Goal: Information Seeking & Learning: Check status

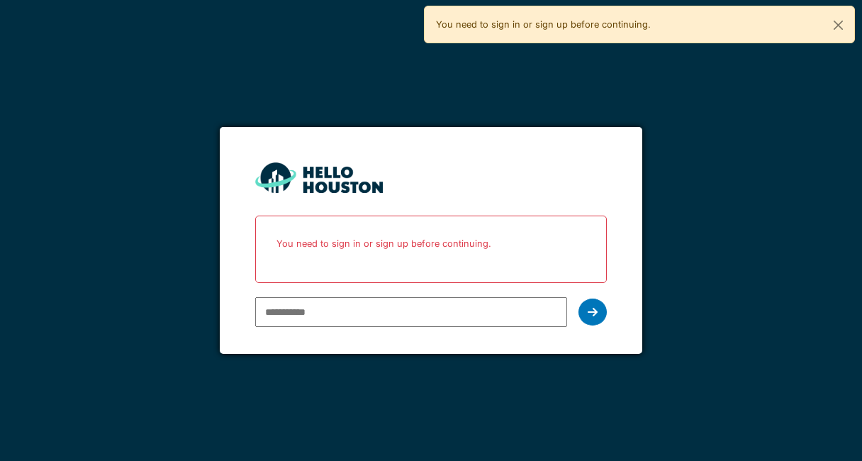
type input "*"
type input "**********"
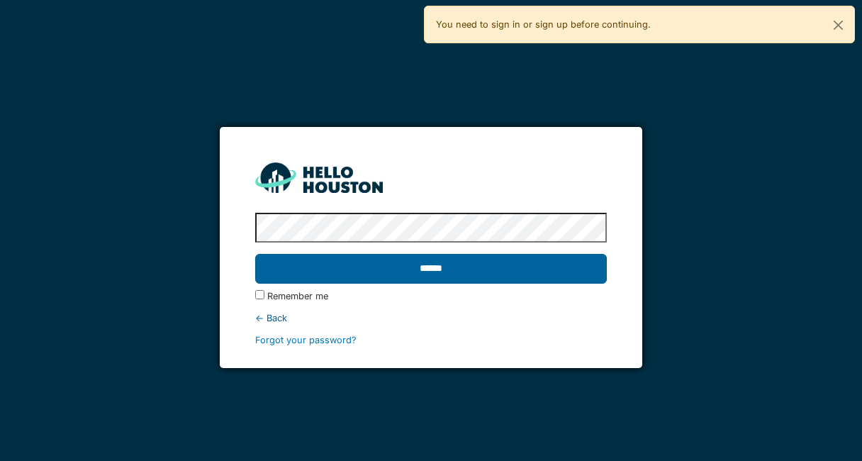
click at [368, 267] on input "******" at bounding box center [430, 269] width 351 height 30
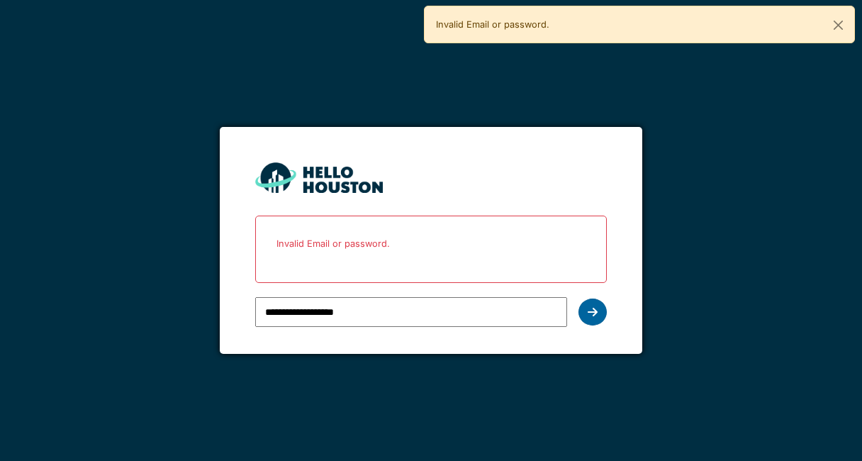
click at [590, 313] on icon at bounding box center [593, 311] width 10 height 11
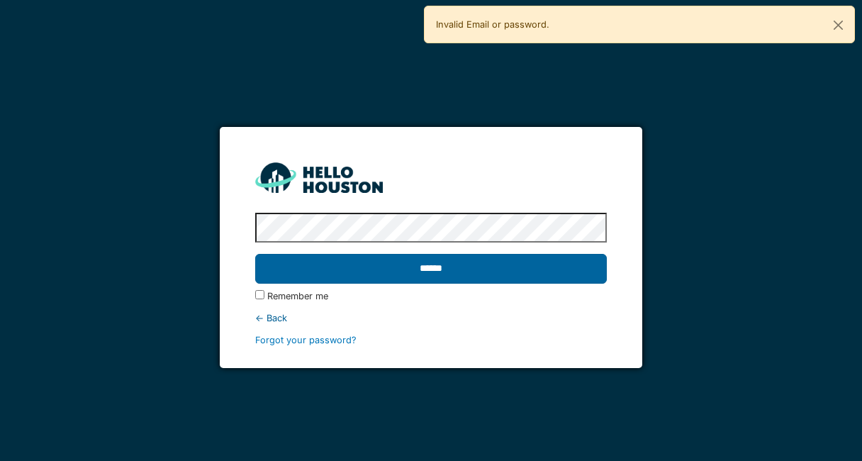
click at [255, 254] on input "******" at bounding box center [430, 269] width 351 height 30
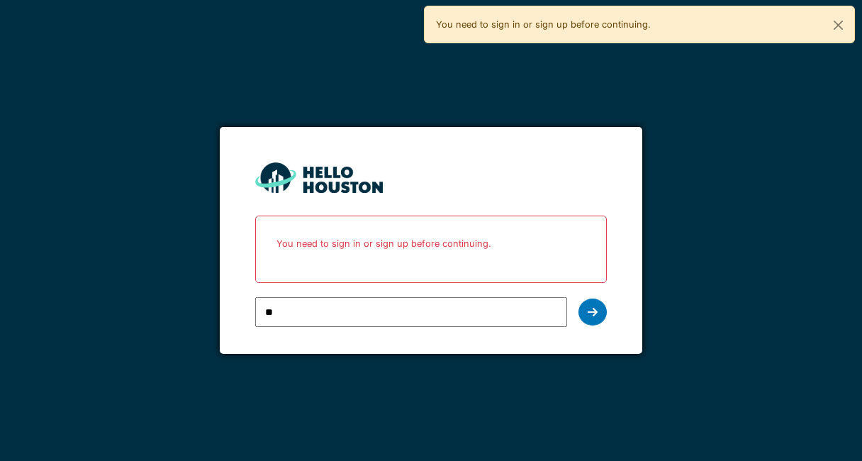
type input "**********"
click at [592, 312] on icon at bounding box center [593, 311] width 10 height 11
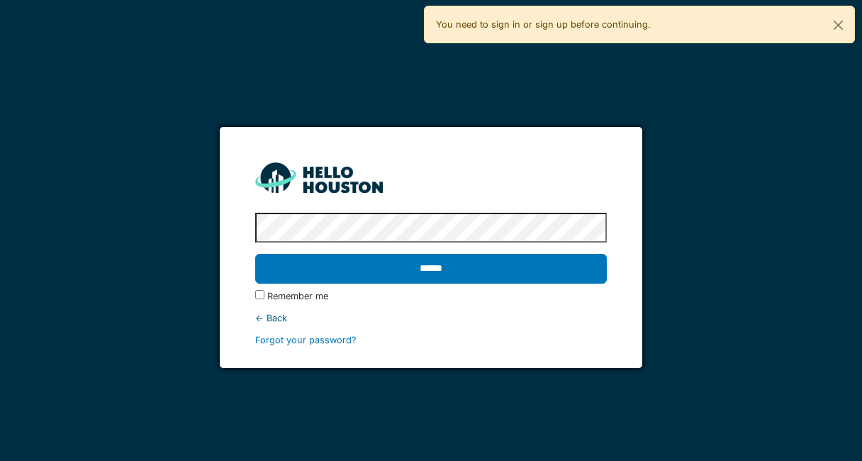
click at [255, 254] on input "******" at bounding box center [430, 269] width 351 height 30
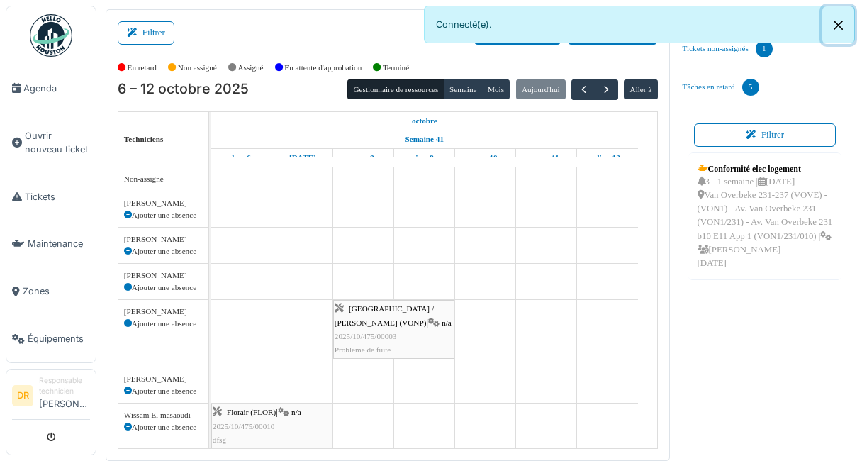
click at [842, 25] on button "Close" at bounding box center [838, 25] width 32 height 38
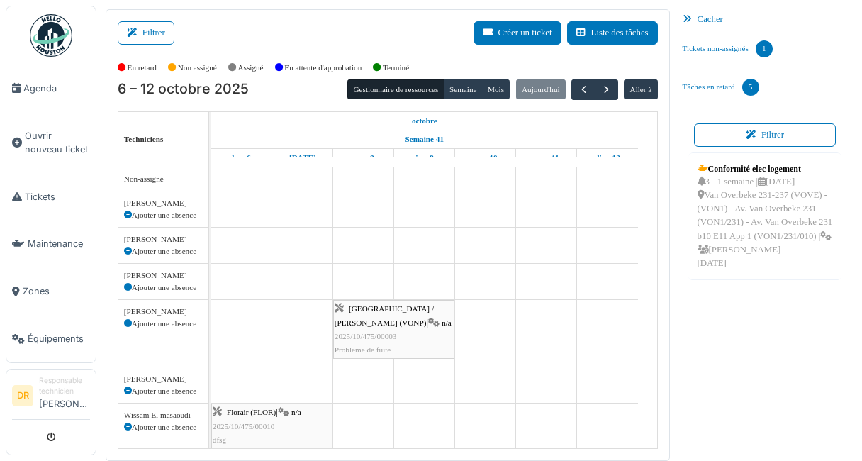
click at [770, 393] on div "Conformité elec logement 3 - 1 semaine | 10/10/2025 Van Overbeke 231-237 (VOVE)…" at bounding box center [765, 330] width 154 height 357
click at [37, 237] on span "Maintenance" at bounding box center [59, 243] width 62 height 13
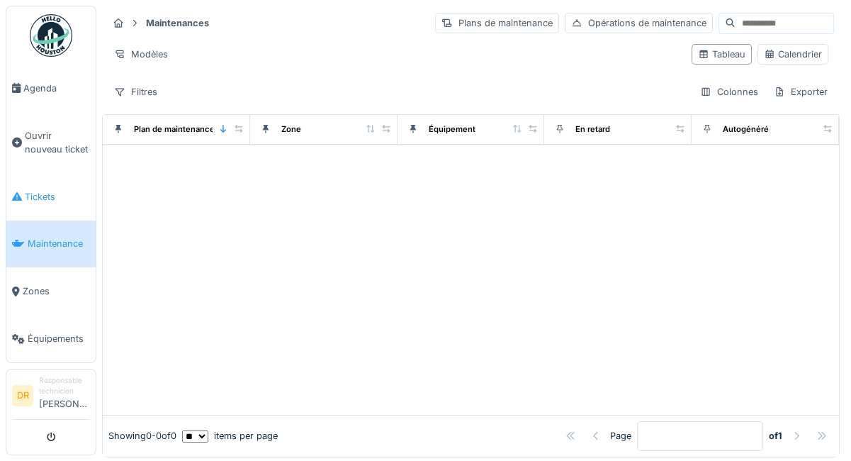
click at [31, 192] on span "Tickets" at bounding box center [57, 196] width 65 height 13
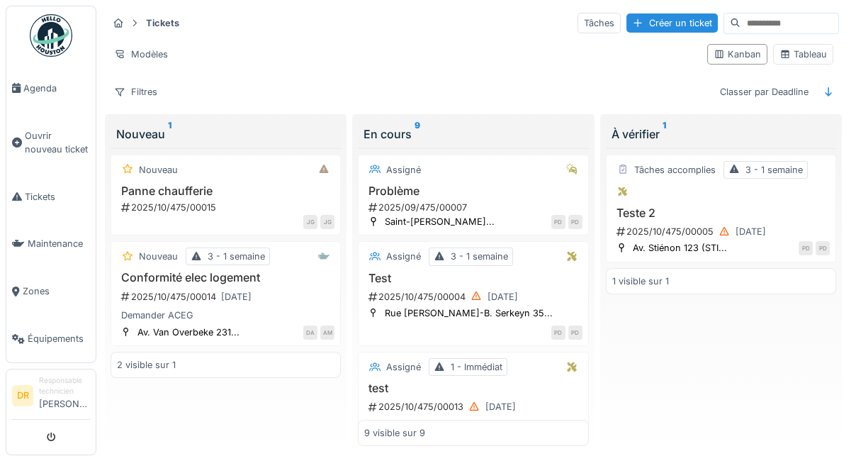
click at [850, 460] on html "Agenda Ouvrir nouveau ticket Tickets Maintenance Zones Équipements DR Responsab…" at bounding box center [425, 230] width 851 height 461
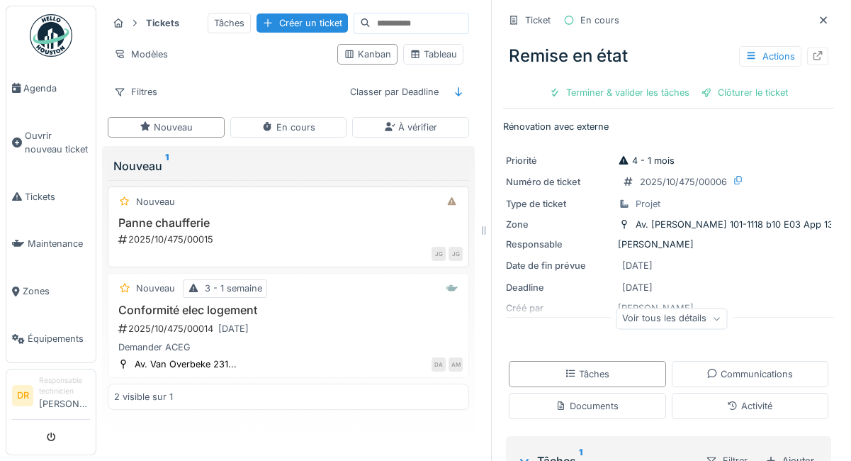
click at [179, 230] on h3 "Panne chaufferie" at bounding box center [288, 222] width 349 height 13
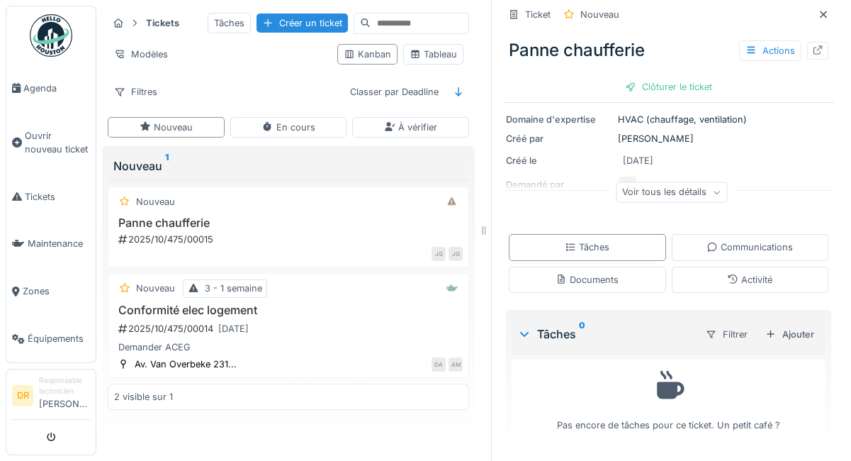
scroll to position [11, 0]
click at [185, 304] on h3 "Conformité elec logement" at bounding box center [288, 309] width 349 height 13
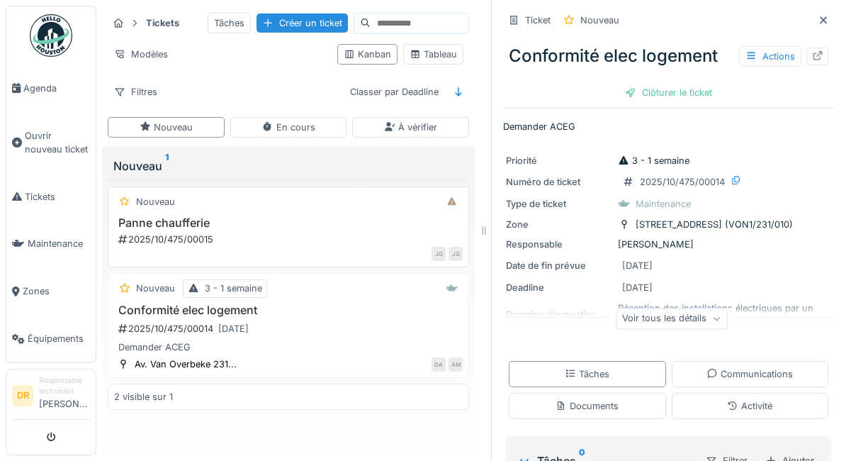
click at [174, 232] on div "2025/10/475/00015" at bounding box center [290, 238] width 346 height 13
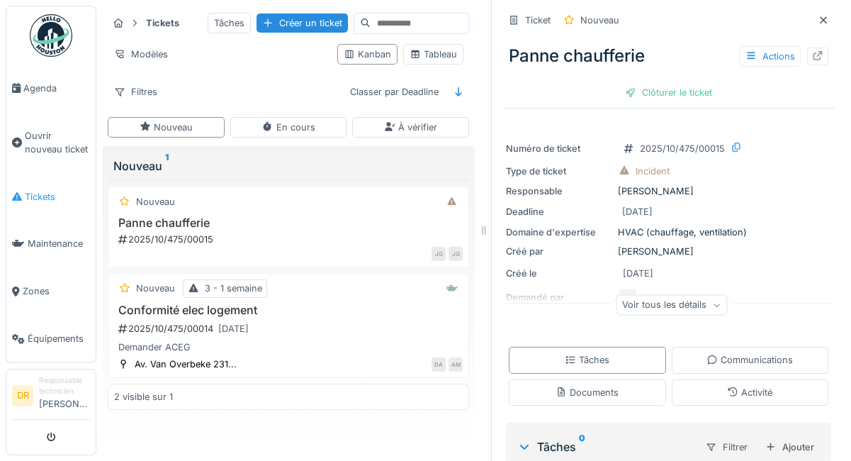
click at [43, 191] on span "Tickets" at bounding box center [57, 196] width 65 height 13
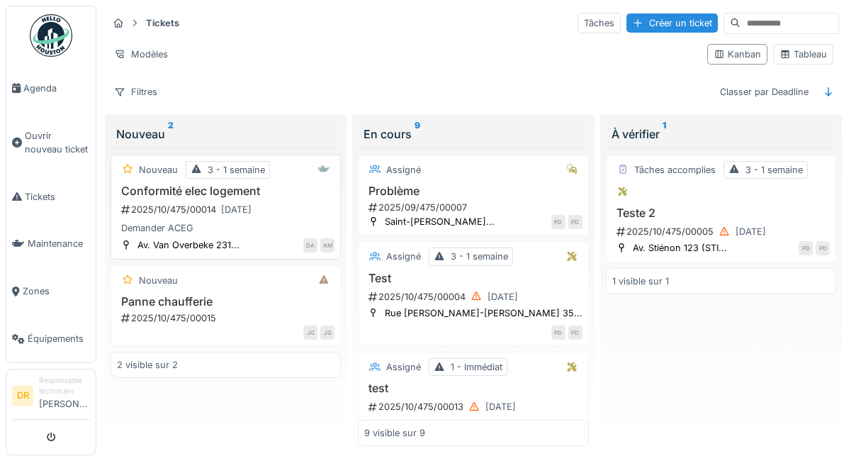
click at [187, 190] on h3 "Conformité elec logement" at bounding box center [226, 190] width 218 height 13
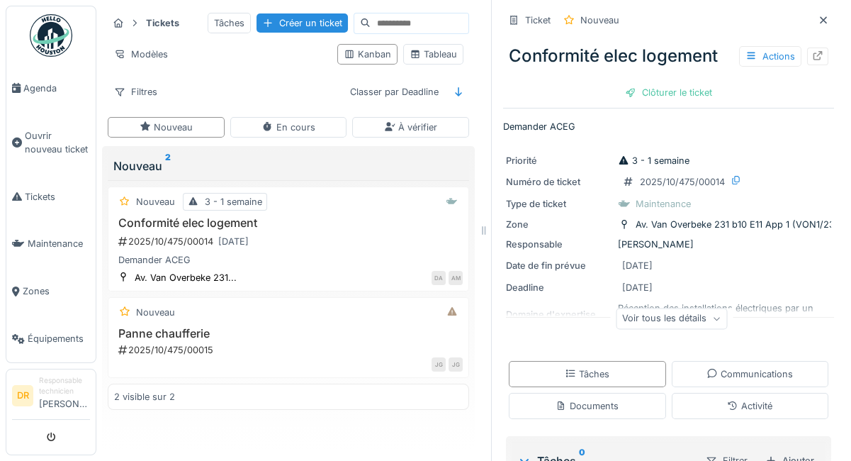
click at [623, 318] on div "Voir tous les détails" at bounding box center [671, 318] width 111 height 21
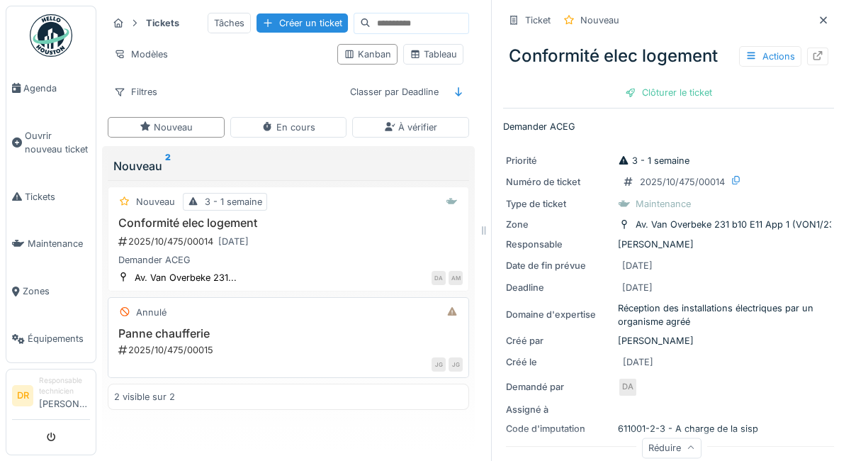
click at [215, 337] on h3 "Panne chaufferie" at bounding box center [288, 333] width 349 height 13
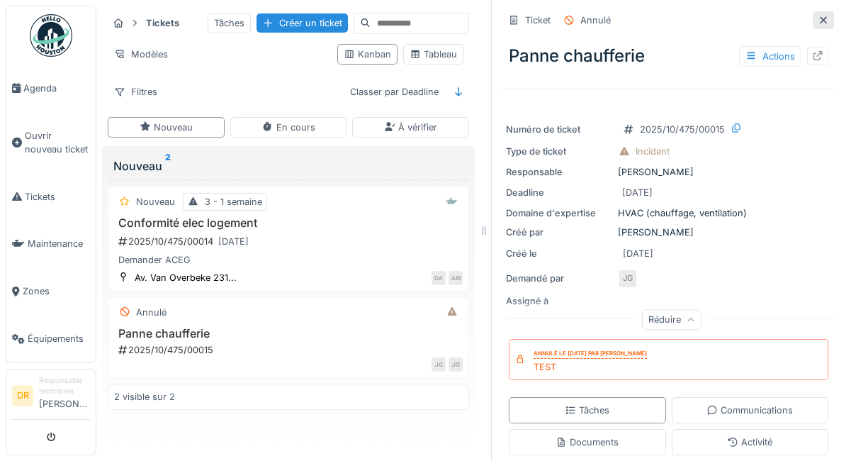
click at [820, 21] on icon at bounding box center [823, 19] width 7 height 7
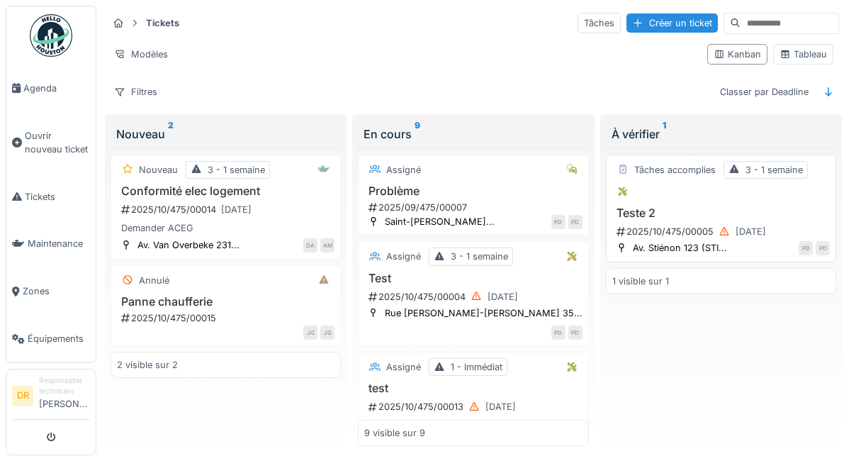
click at [666, 224] on div "2025/10/475/00005 04/10/2025" at bounding box center [722, 232] width 215 height 18
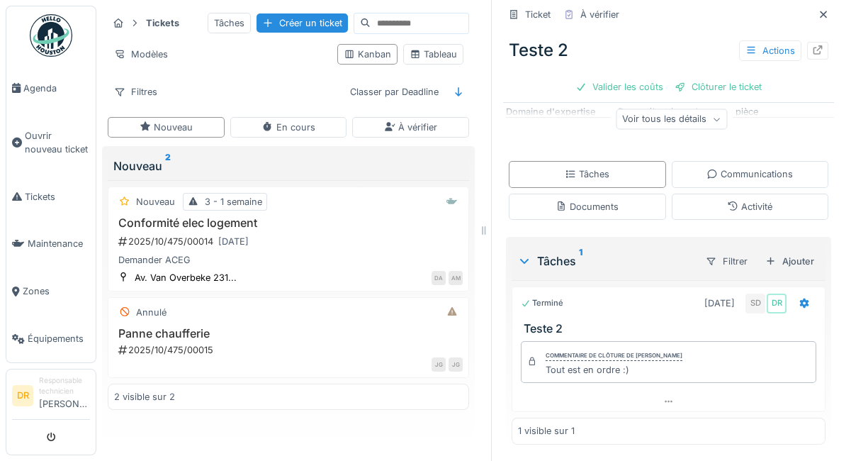
scroll to position [115, 0]
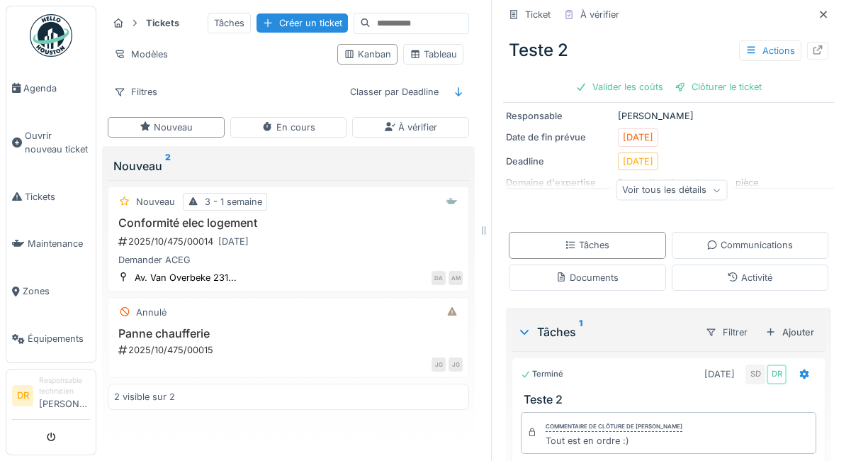
click at [628, 190] on div "Voir tous les détails" at bounding box center [671, 190] width 111 height 21
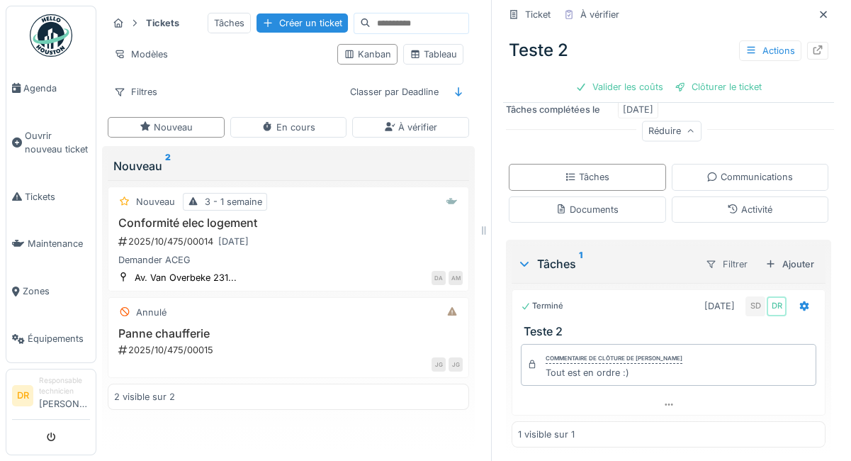
scroll to position [11, 0]
click at [663, 400] on icon at bounding box center [668, 404] width 11 height 9
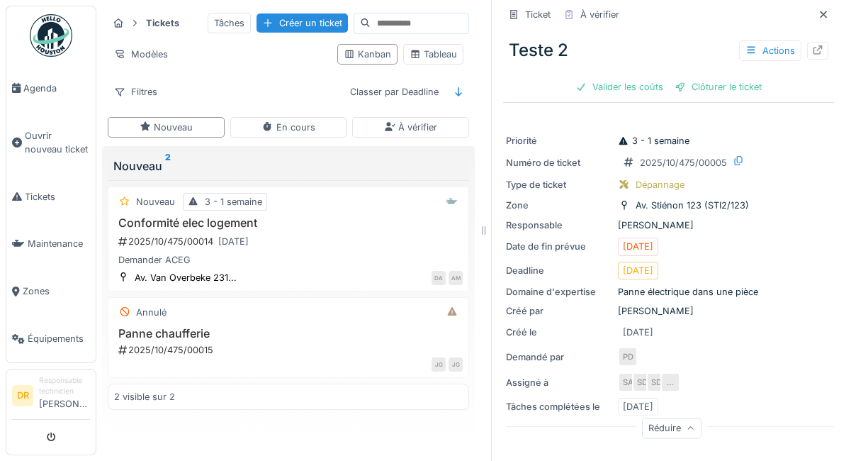
scroll to position [0, 0]
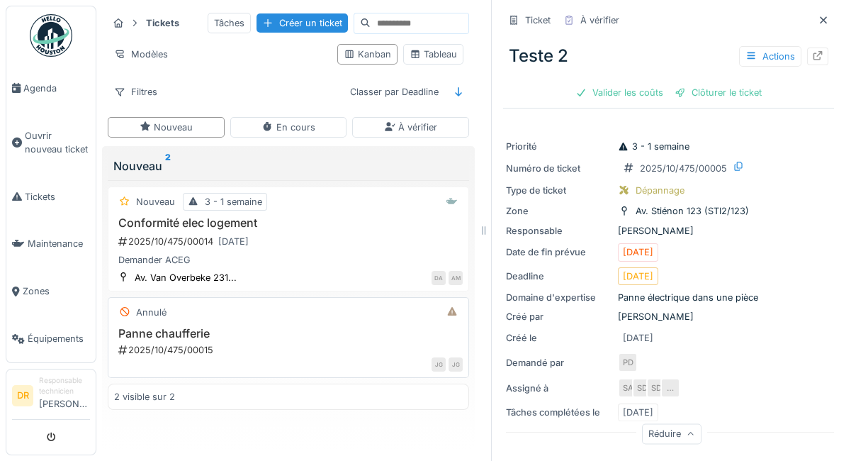
click at [263, 340] on div "Panne chaufferie 2025/10/475/00015" at bounding box center [288, 342] width 349 height 30
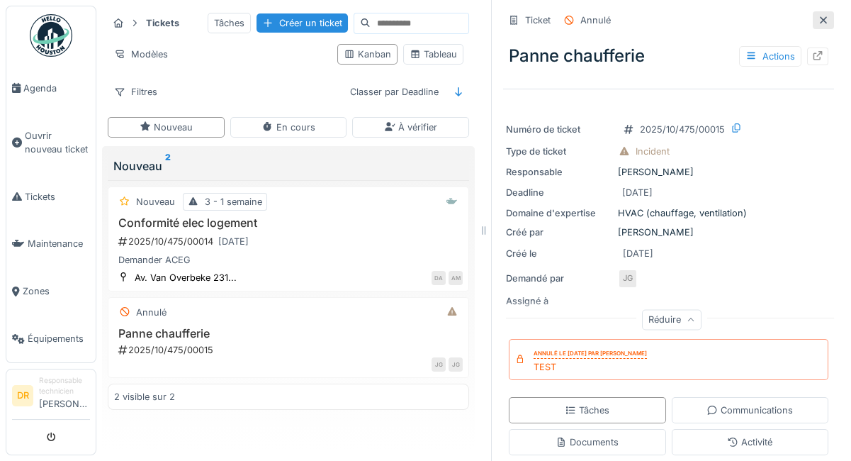
click at [818, 16] on icon at bounding box center [823, 20] width 11 height 9
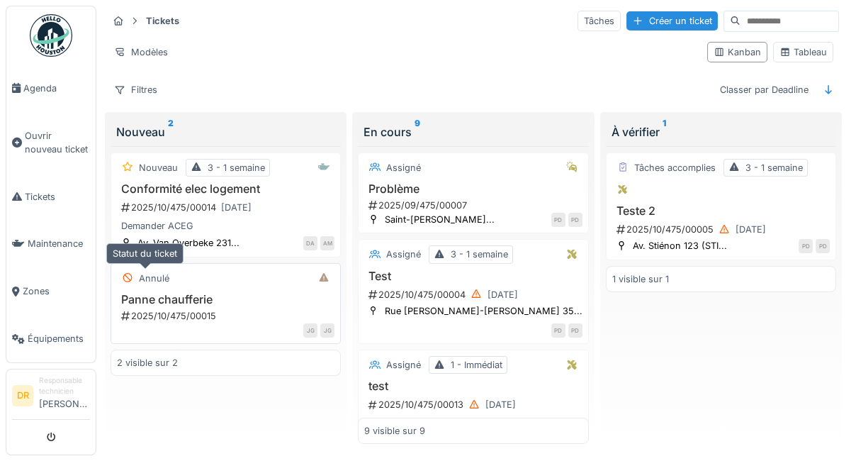
click at [157, 274] on div "Annulé" at bounding box center [154, 277] width 30 height 13
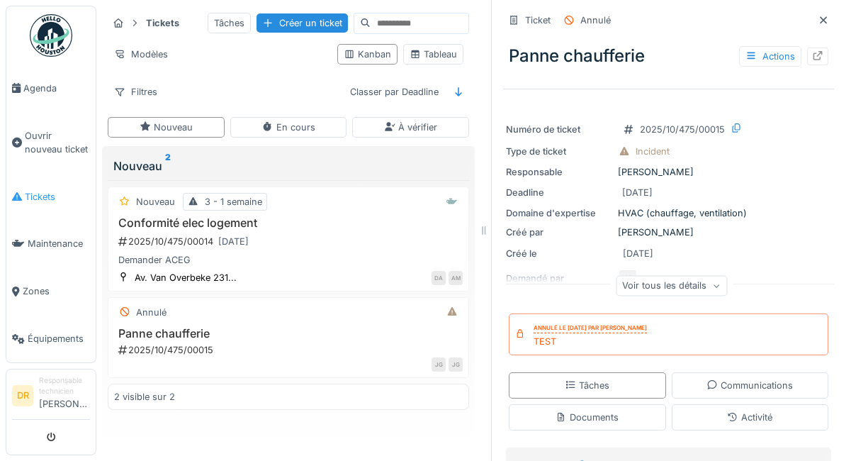
click at [36, 191] on span "Tickets" at bounding box center [57, 196] width 65 height 13
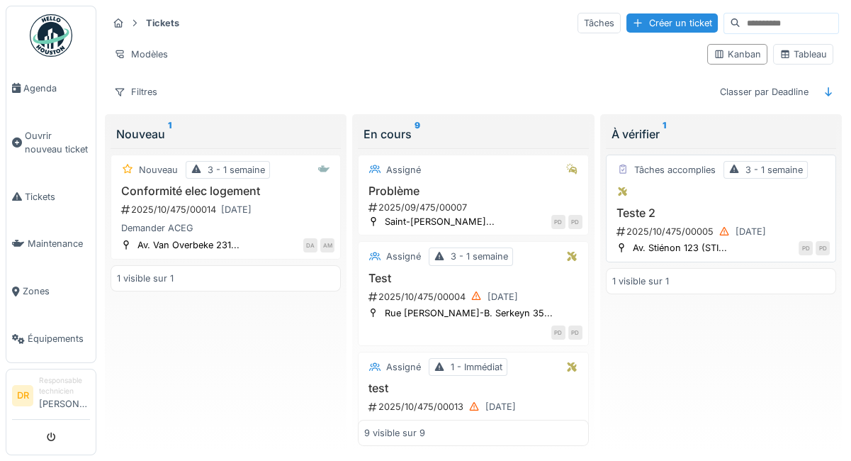
click at [655, 209] on h3 "Teste 2" at bounding box center [721, 212] width 218 height 13
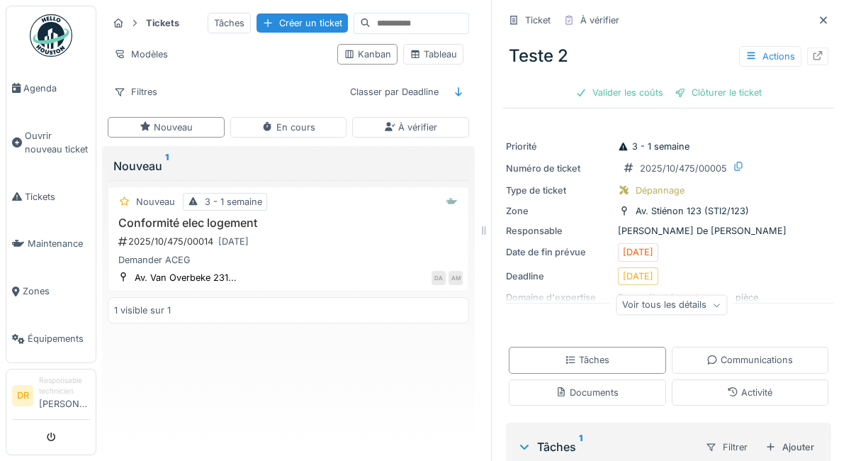
click at [635, 304] on div "Voir tous les détails" at bounding box center [671, 305] width 111 height 21
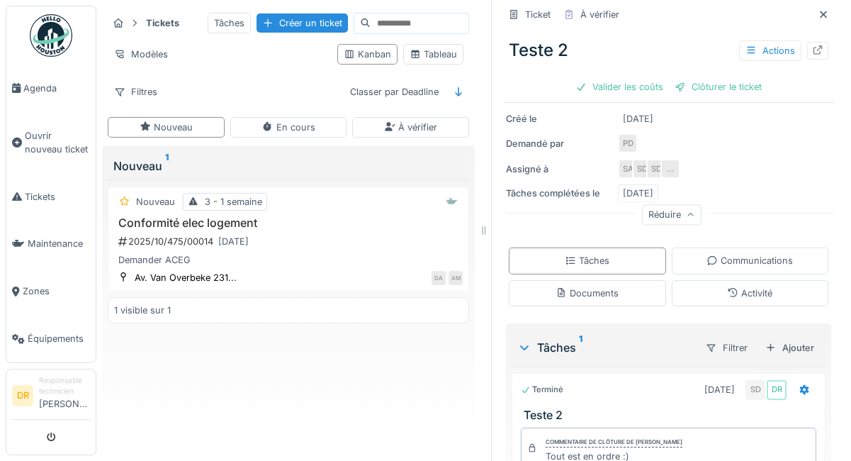
scroll to position [283, 0]
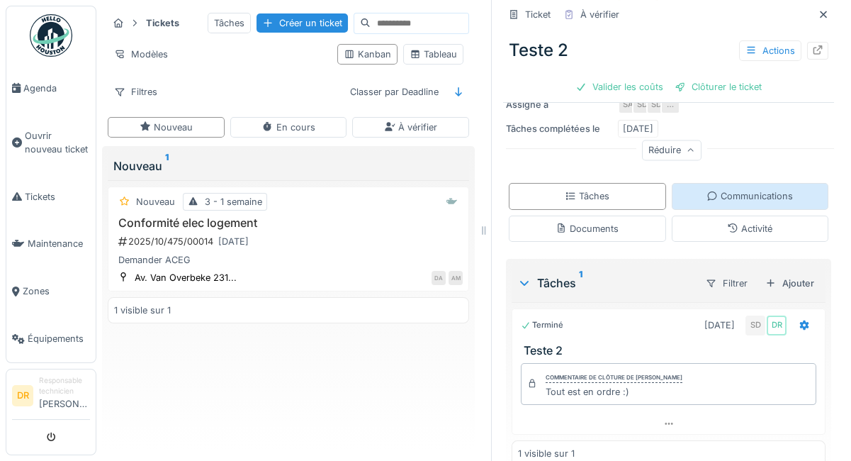
click at [707, 194] on icon at bounding box center [712, 195] width 11 height 9
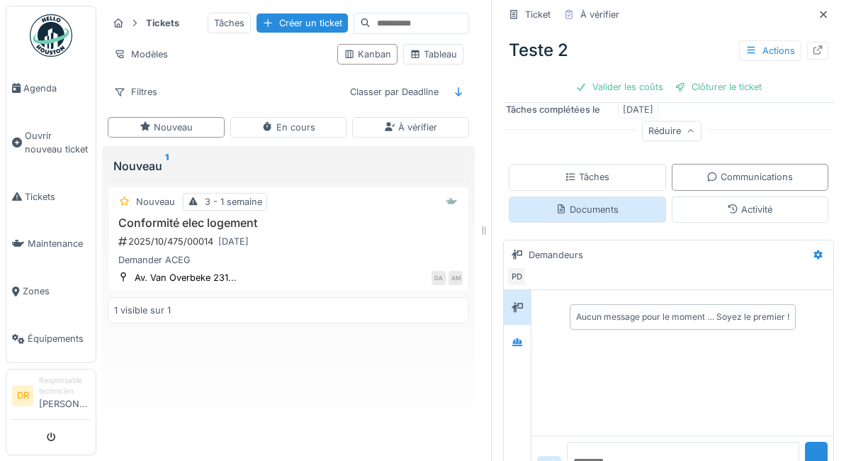
click at [578, 203] on div "Documents" at bounding box center [587, 209] width 63 height 13
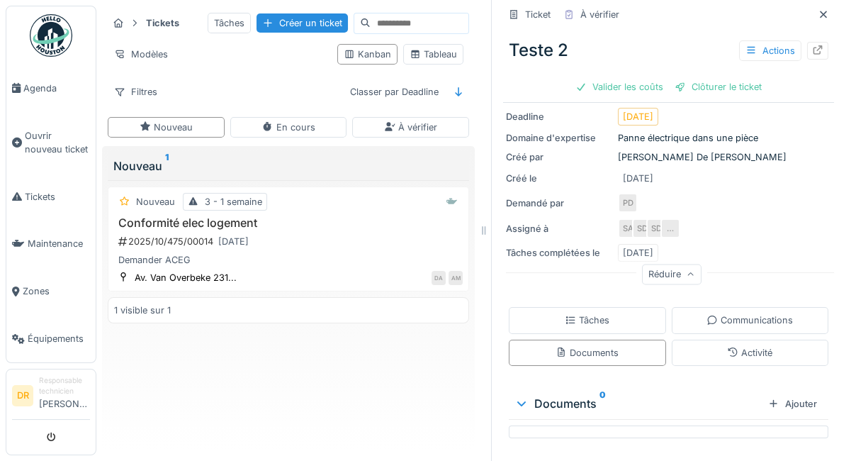
scroll to position [157, 0]
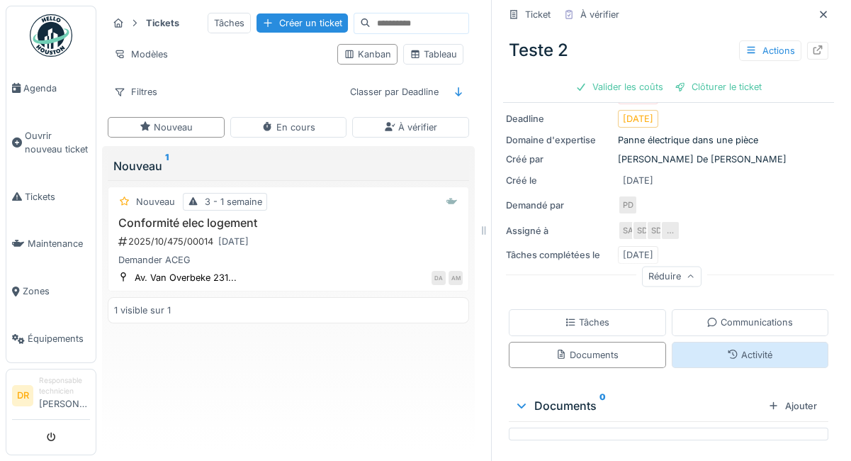
click at [727, 349] on div "Activité" at bounding box center [749, 354] width 45 height 13
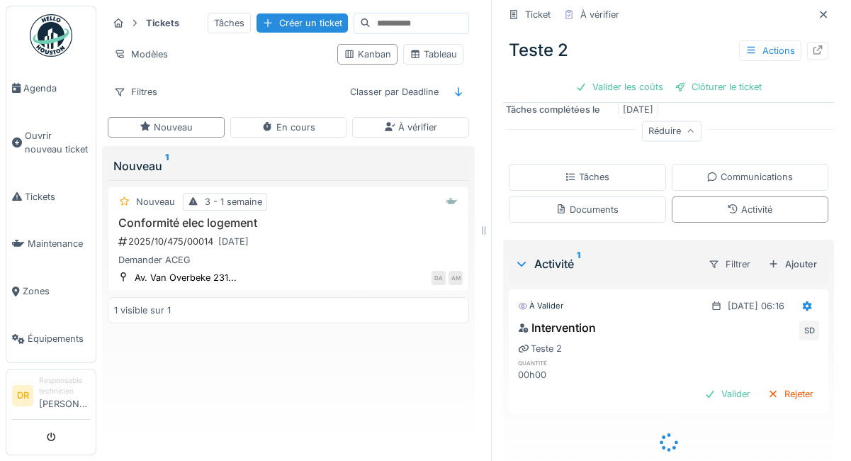
scroll to position [301, 0]
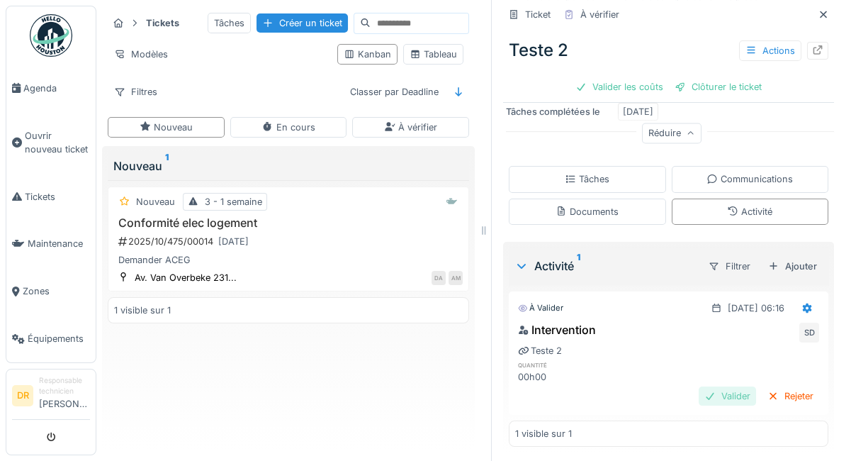
click at [719, 386] on div "Valider" at bounding box center [727, 395] width 57 height 19
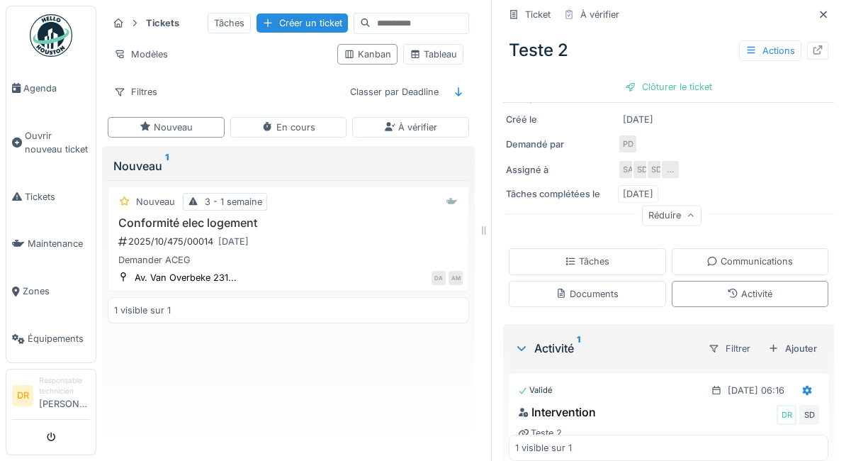
scroll to position [0, 0]
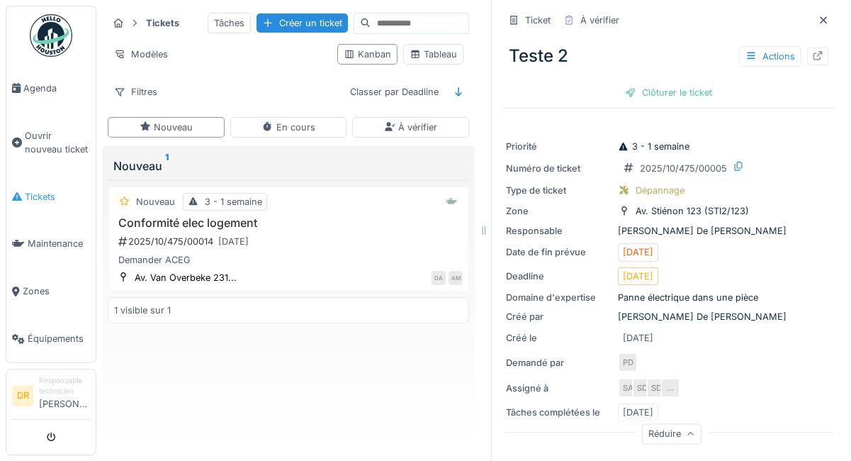
click at [43, 190] on span "Tickets" at bounding box center [57, 196] width 65 height 13
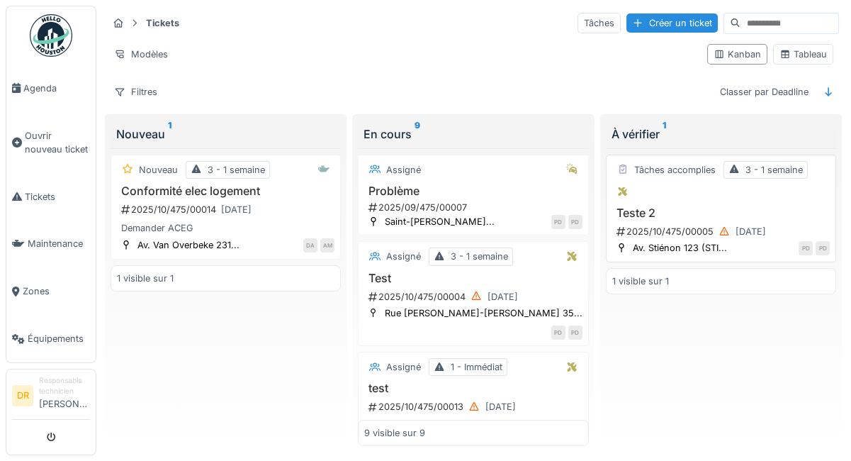
click at [629, 196] on div "Tâches accomplies 3 - 1 semaine" at bounding box center [721, 181] width 218 height 40
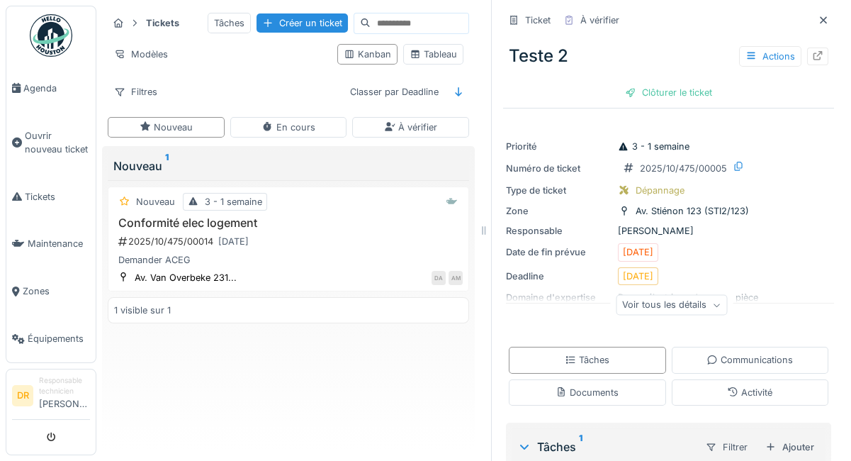
click at [417, 399] on div "Nouveau 3 - 1 semaine Conformité elec logement 2025/10/475/00014 [DATE] Demande…" at bounding box center [288, 312] width 361 height 264
click at [29, 89] on span "Agenda" at bounding box center [56, 88] width 67 height 13
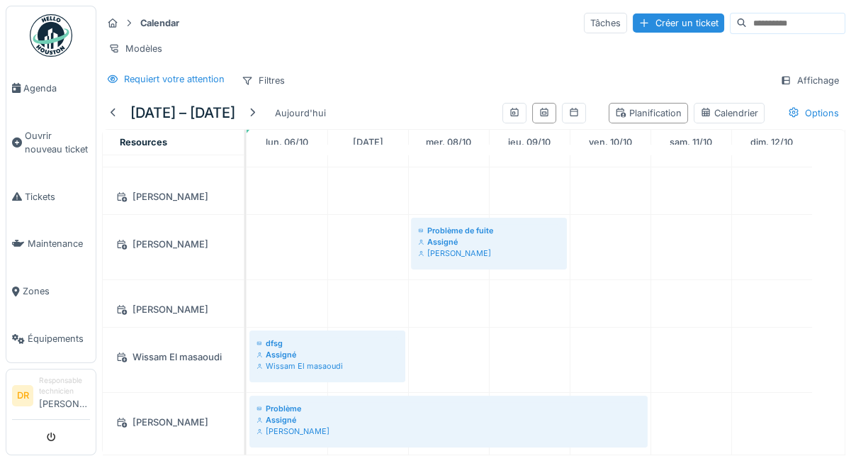
scroll to position [992, 0]
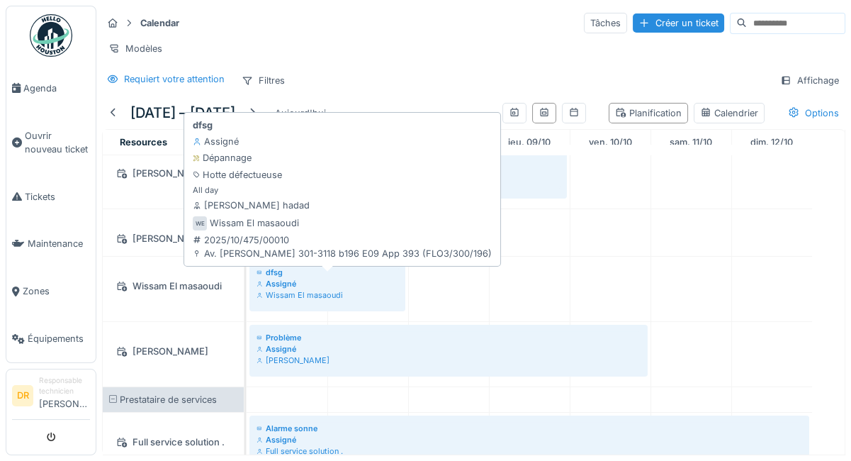
click at [295, 298] on div "Wissam El masaoudi" at bounding box center [328, 294] width 142 height 11
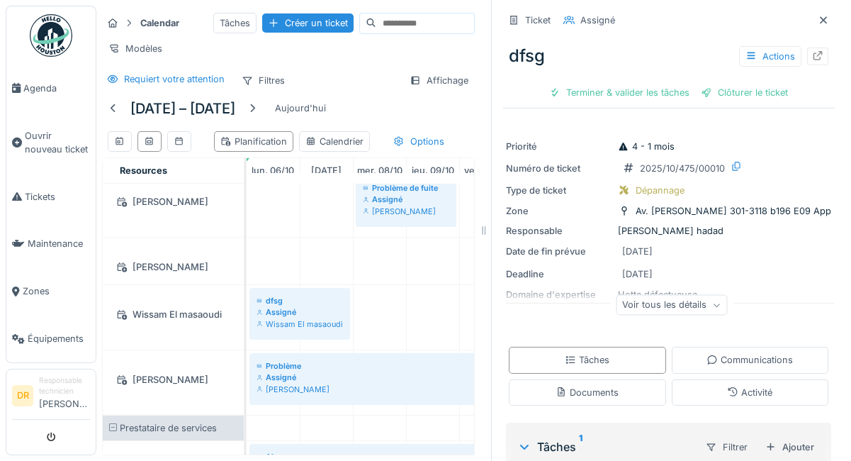
click at [619, 305] on div "Voir tous les détails" at bounding box center [671, 305] width 111 height 21
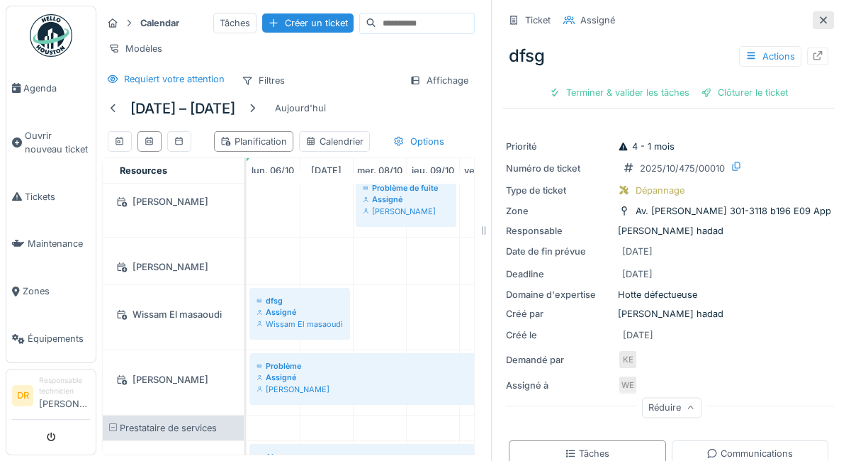
click at [818, 23] on icon at bounding box center [823, 20] width 11 height 9
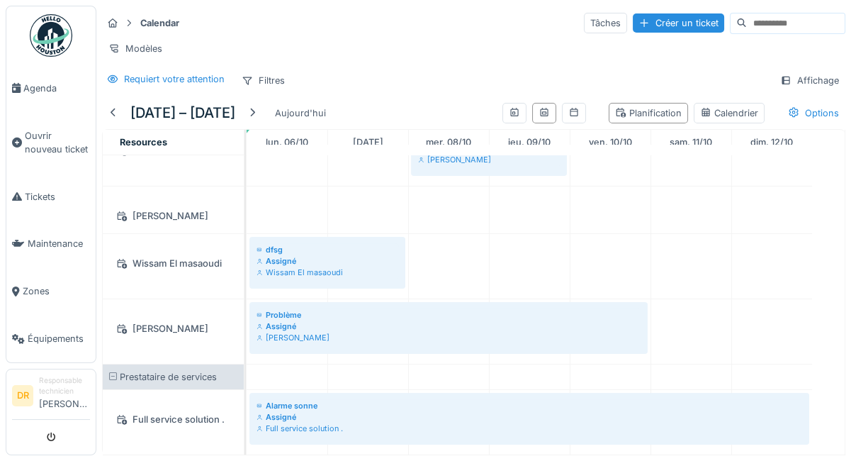
scroll to position [11, 0]
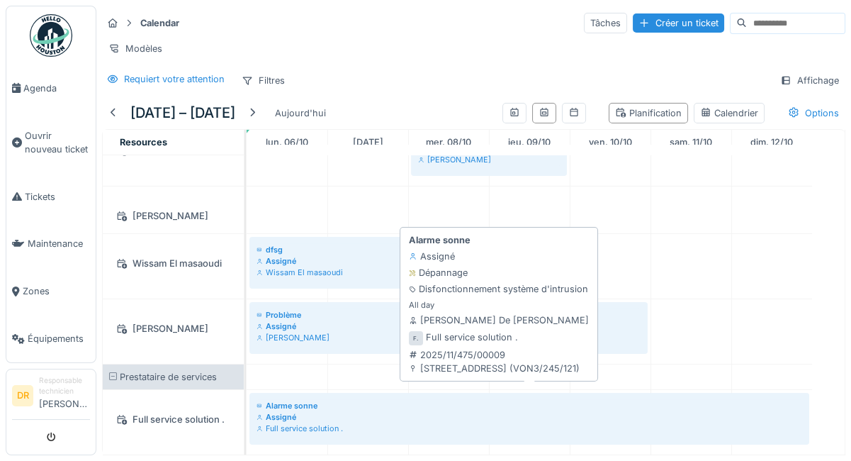
click at [272, 400] on div "Alarme sonne" at bounding box center [530, 405] width 546 height 11
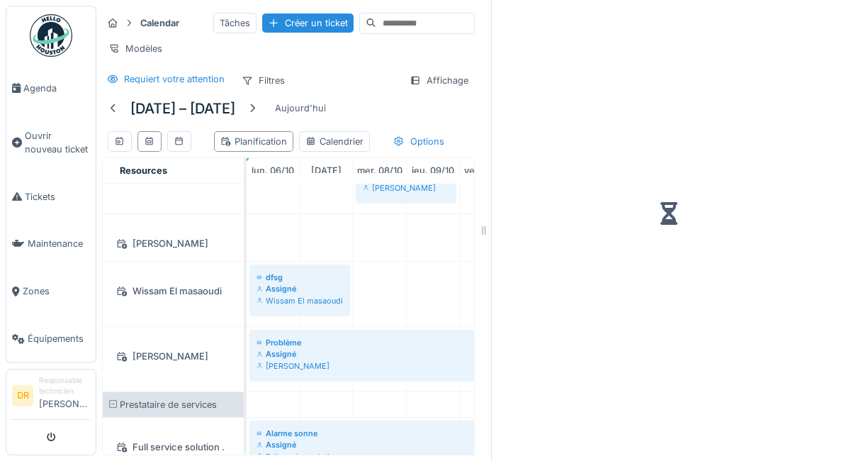
scroll to position [26, 0]
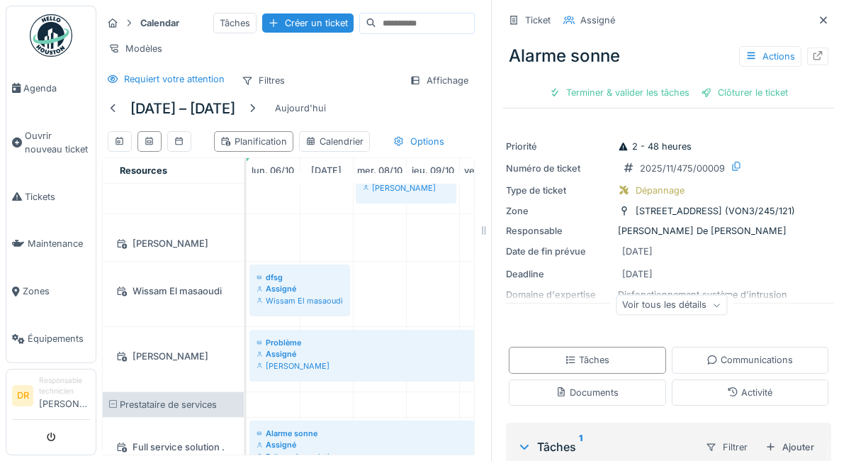
click at [616, 295] on div "Voir tous les détails" at bounding box center [671, 305] width 111 height 21
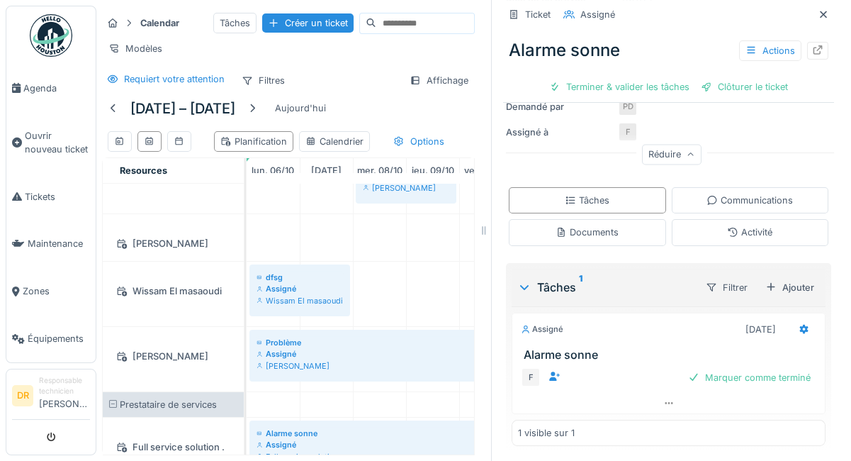
scroll to position [0, 0]
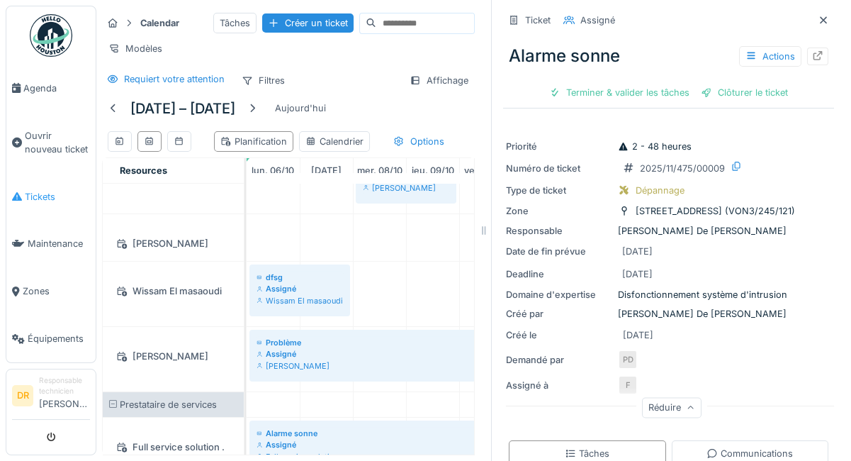
click at [41, 190] on span "Tickets" at bounding box center [57, 196] width 65 height 13
